Goal: Transaction & Acquisition: Purchase product/service

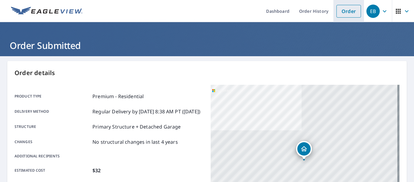
click at [341, 9] on link "Order" at bounding box center [349, 11] width 25 height 13
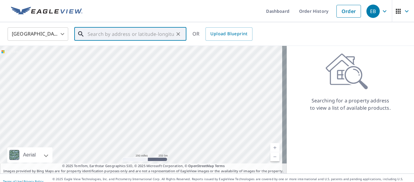
click at [152, 36] on input "text" at bounding box center [131, 33] width 86 height 17
paste input "[STREET_ADDRESS]"
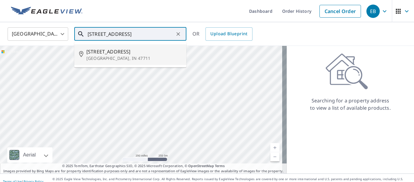
click at [122, 57] on p "[GEOGRAPHIC_DATA], IN 47711" at bounding box center [133, 58] width 95 height 6
type input "[STREET_ADDRESS]"
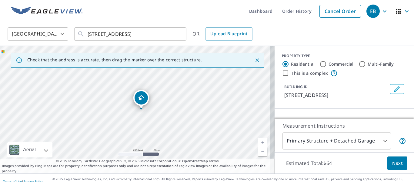
click at [258, 143] on link "Current Level 17, Zoom In" at bounding box center [262, 142] width 9 height 9
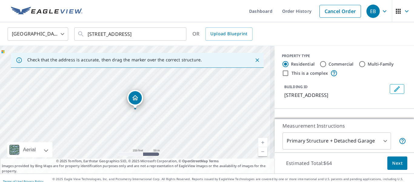
click at [258, 143] on link "Current Level 17.643856189774723, Zoom In" at bounding box center [262, 142] width 9 height 9
click at [258, 143] on link "Current Level 18.37550913509221, Zoom In Disabled" at bounding box center [262, 142] width 9 height 9
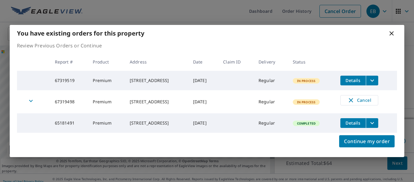
click at [387, 28] on div "You have existing orders for this property" at bounding box center [207, 33] width 395 height 17
click at [397, 32] on div "You have existing orders for this property" at bounding box center [207, 33] width 395 height 17
click at [392, 30] on icon at bounding box center [391, 33] width 7 height 7
